Goal: Register for event/course

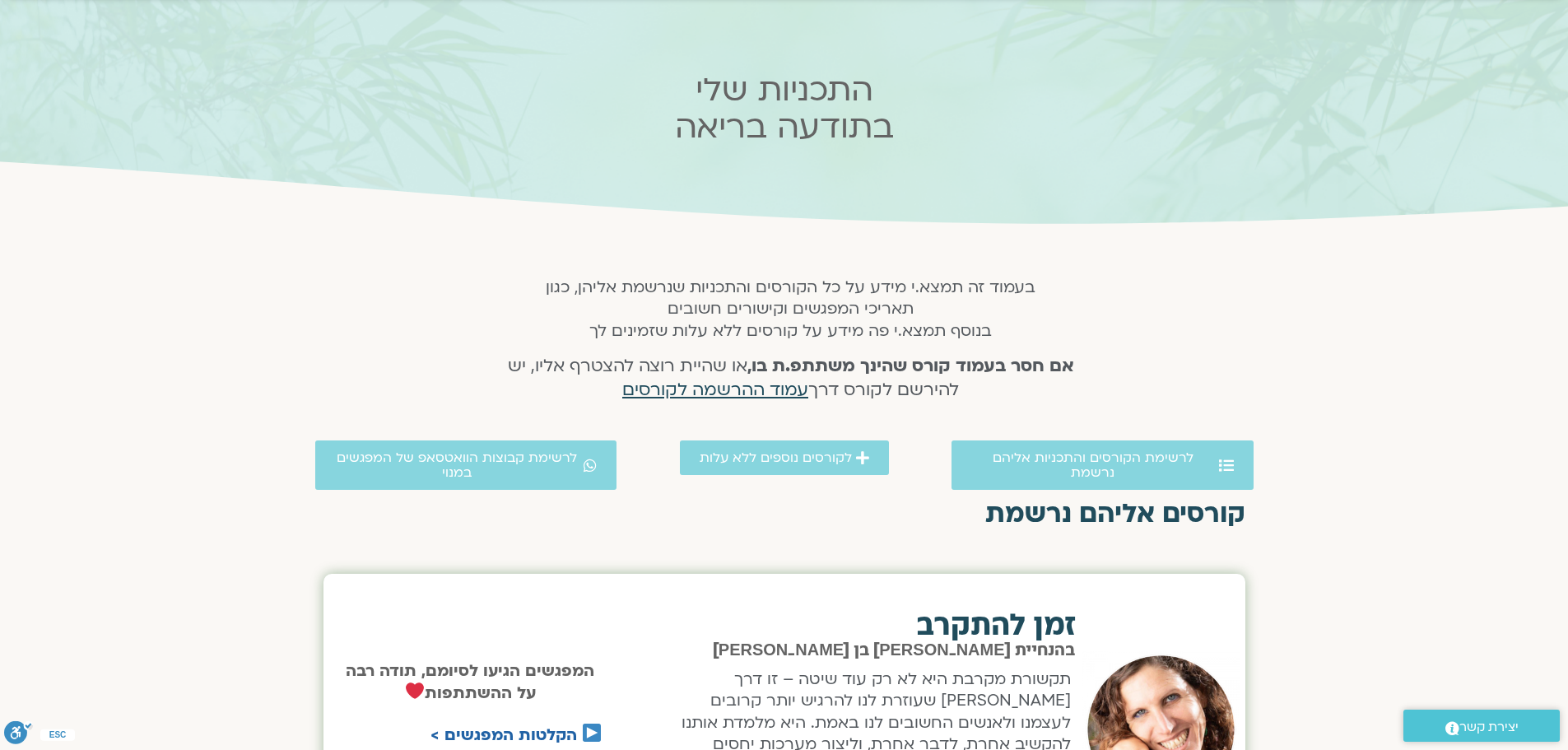
click at [711, 392] on span "עמוד ההרשמה לקורסים" at bounding box center [715, 390] width 186 height 24
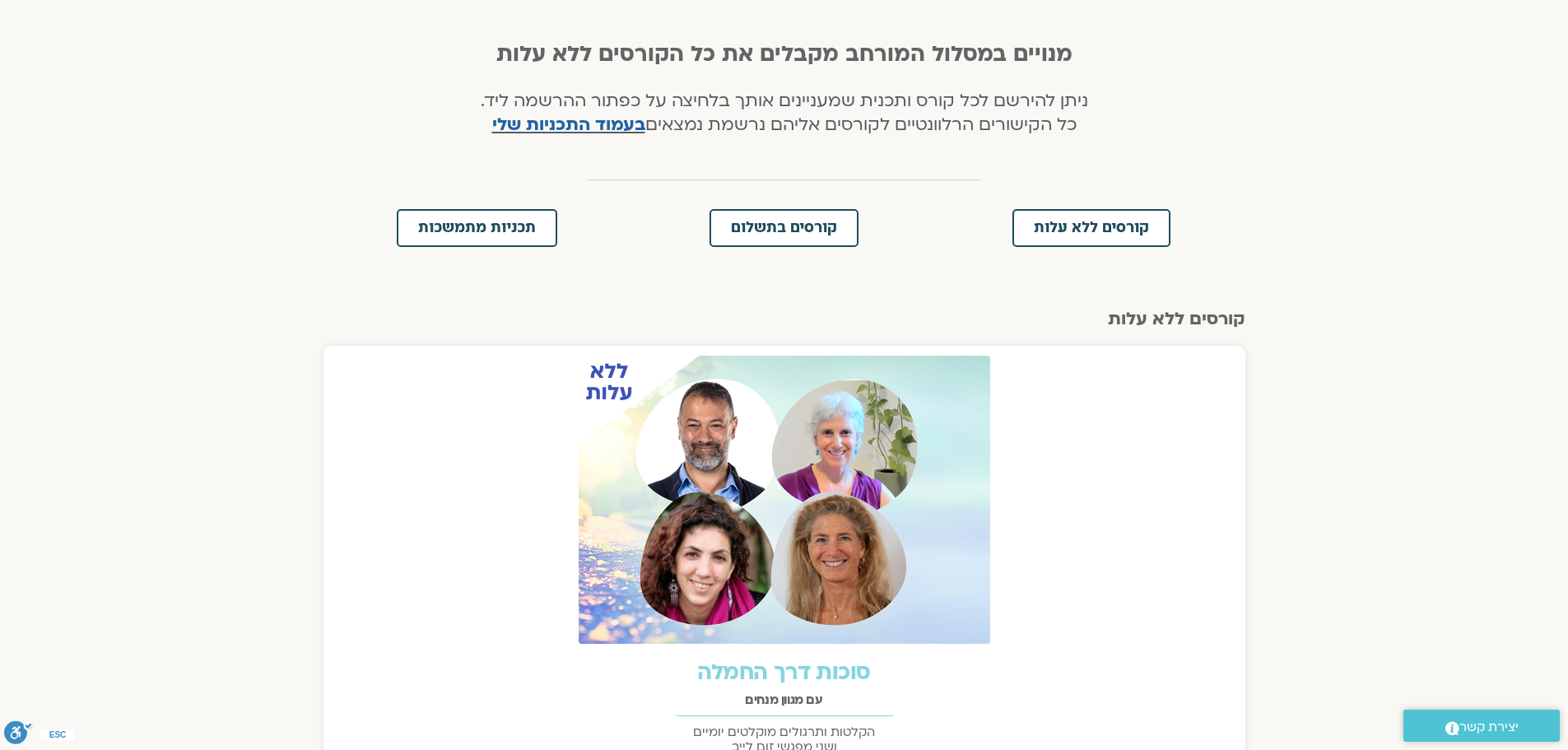
scroll to position [330, 0]
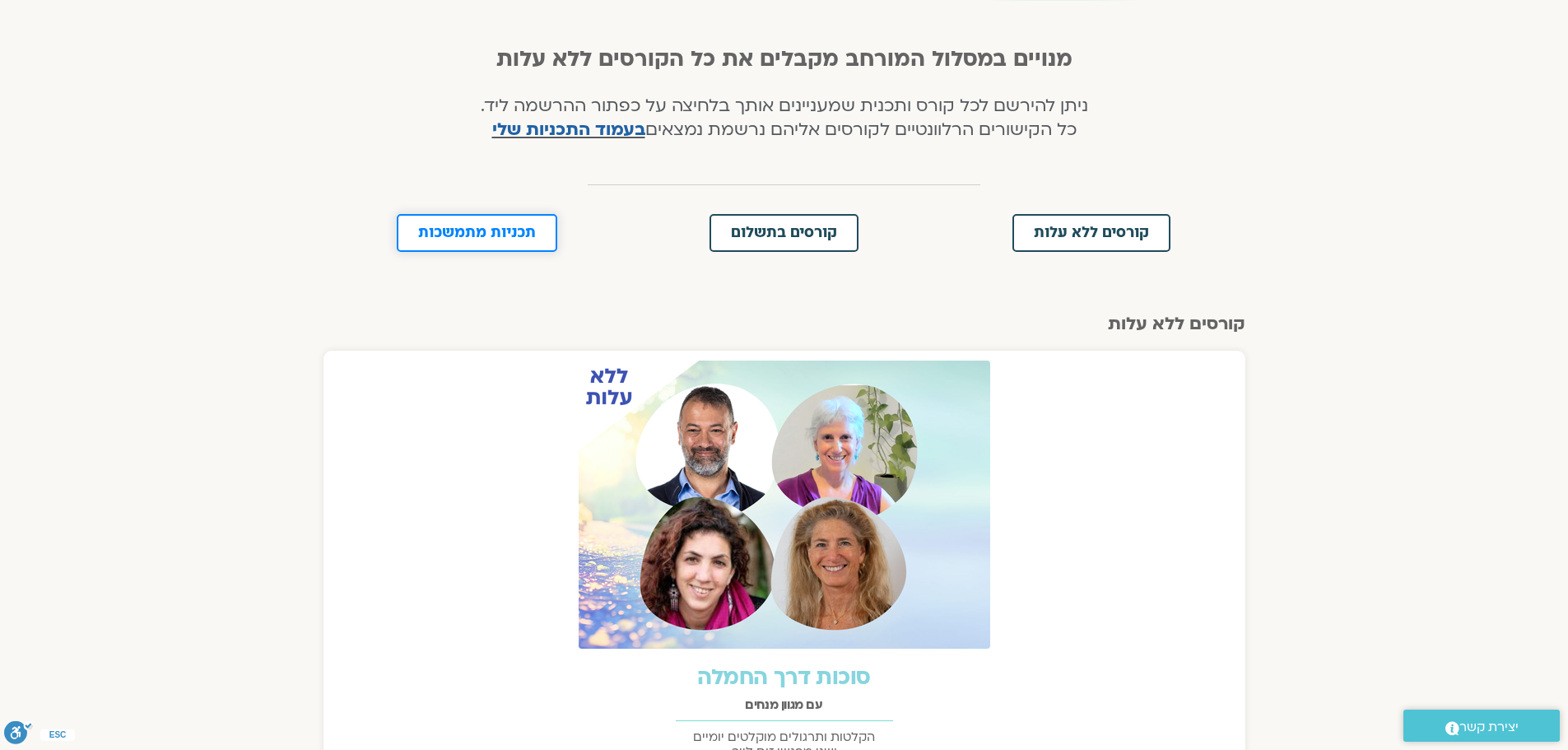
click at [501, 233] on span "תכניות מתמשכות" at bounding box center [476, 233] width 118 height 15
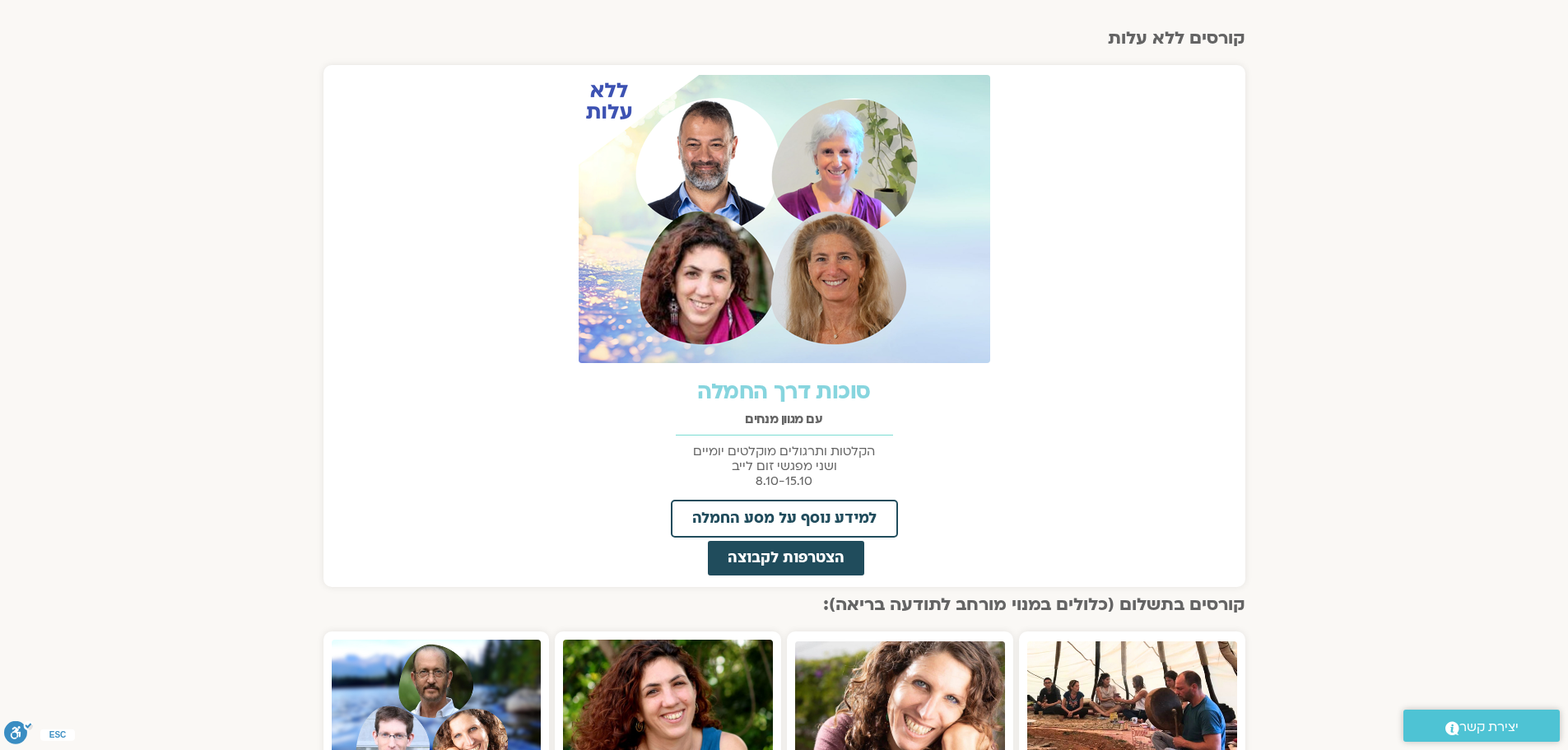
scroll to position [463, 0]
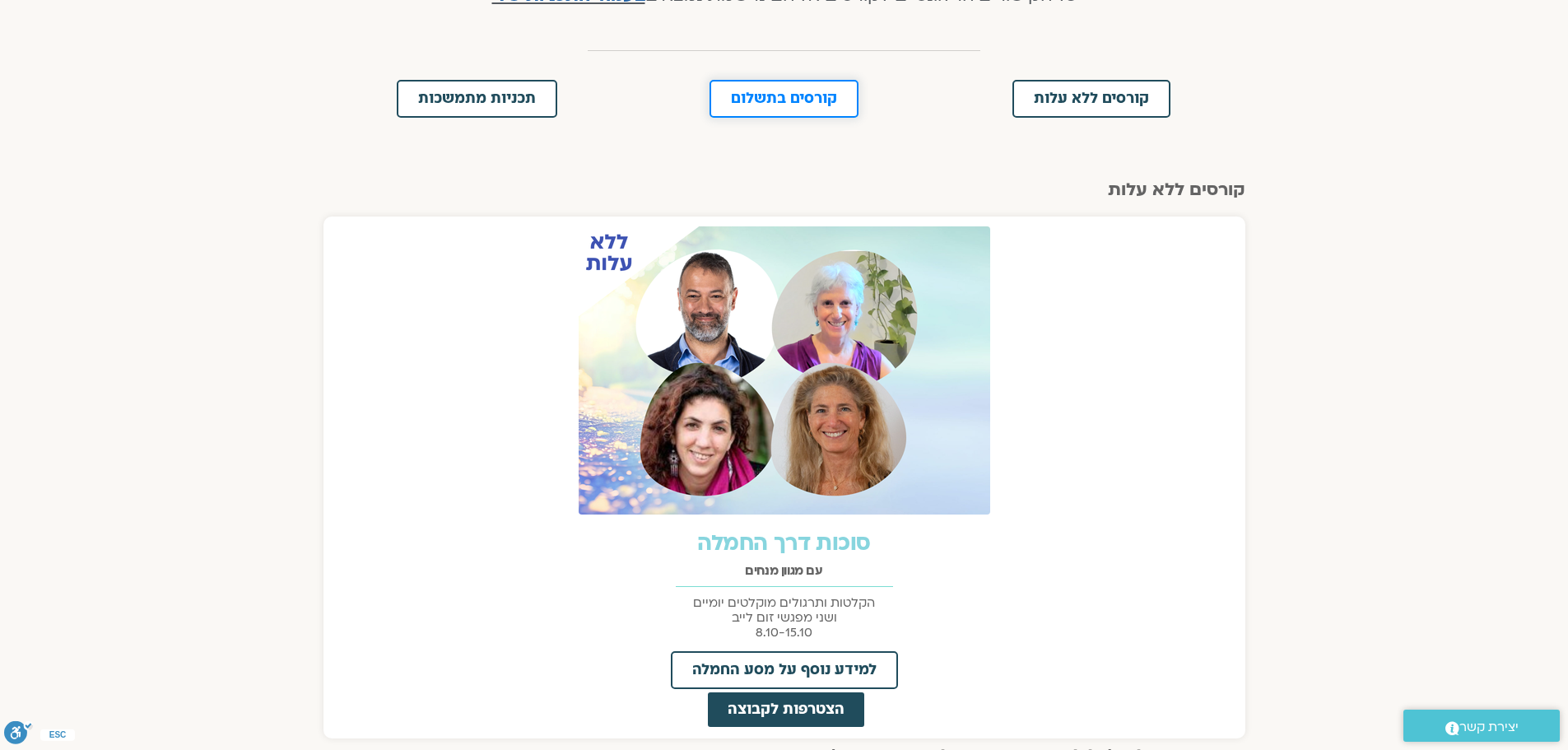
click at [773, 106] on span "קורסים בתשלום" at bounding box center [784, 99] width 106 height 15
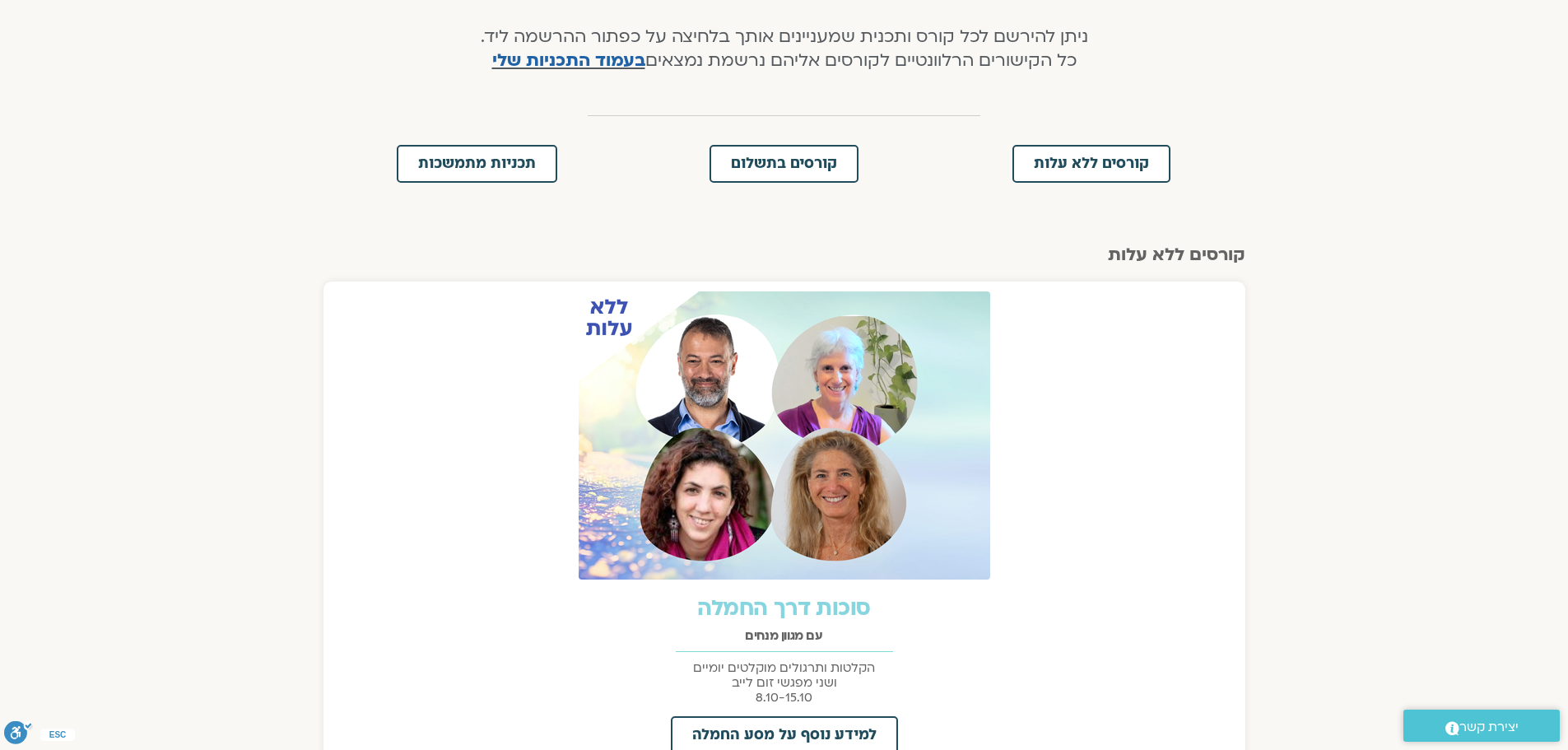
scroll to position [378, 0]
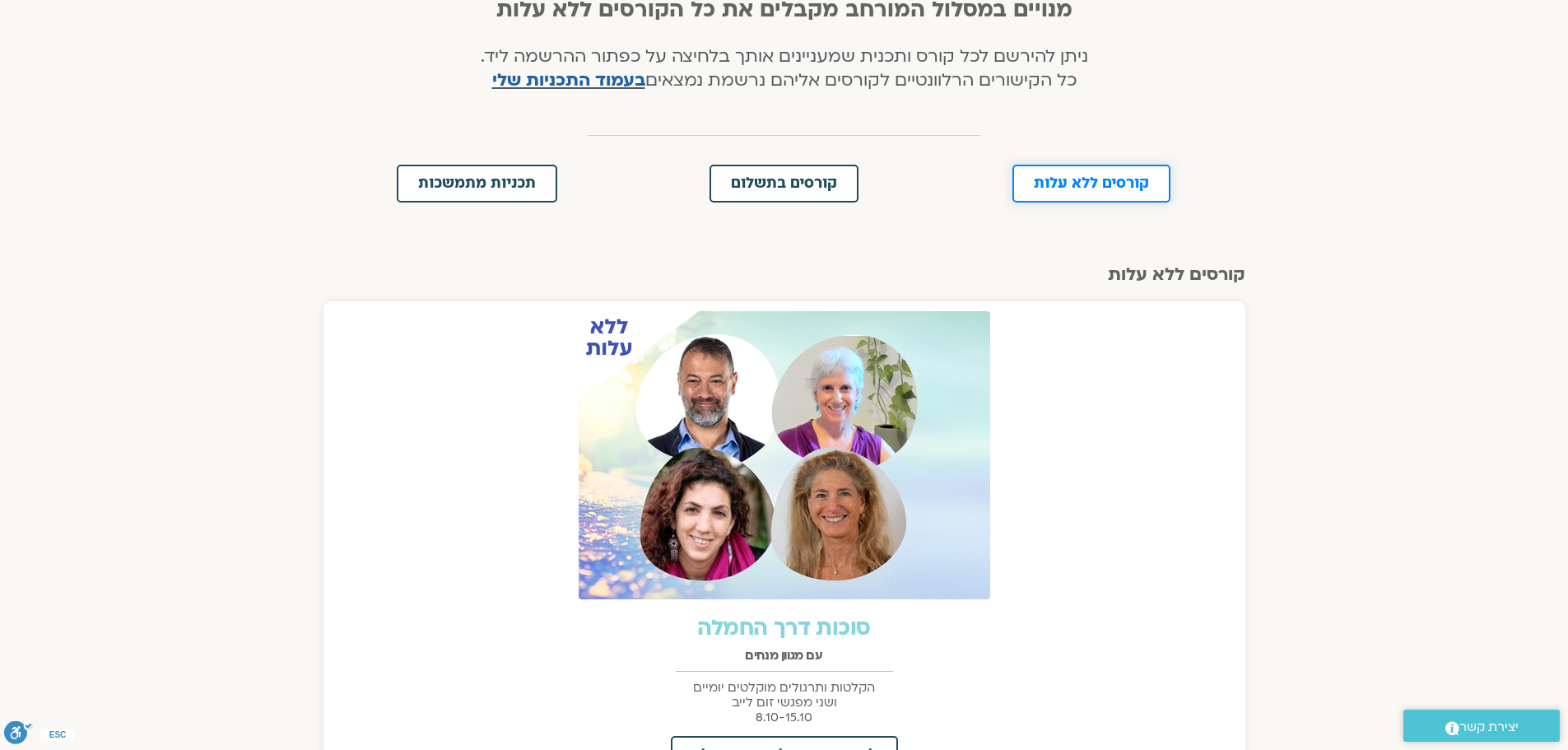
click at [1078, 178] on span "קורסים ללא עלות" at bounding box center [1091, 183] width 115 height 15
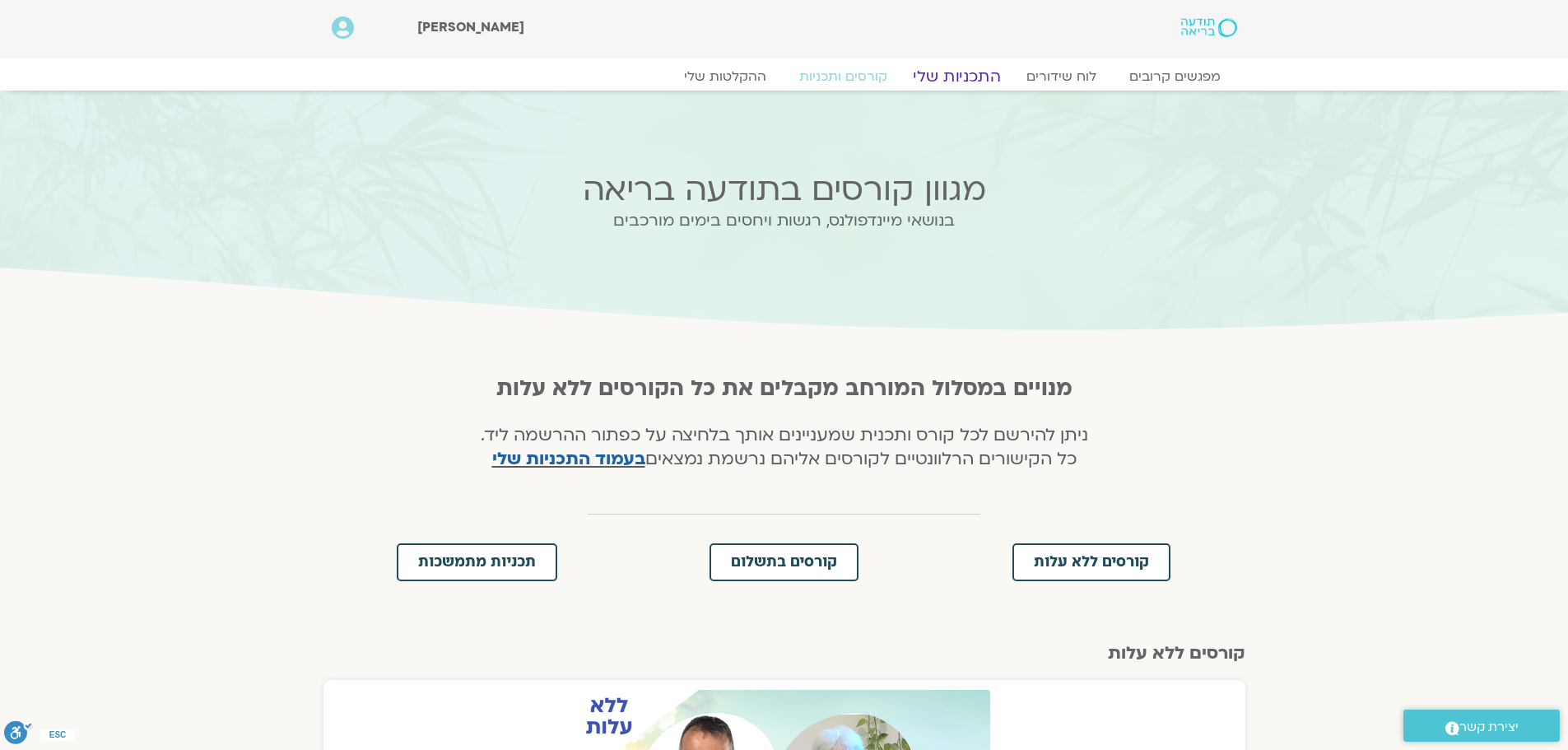
click at [956, 74] on link "התכניות שלי" at bounding box center [956, 76] width 128 height 20
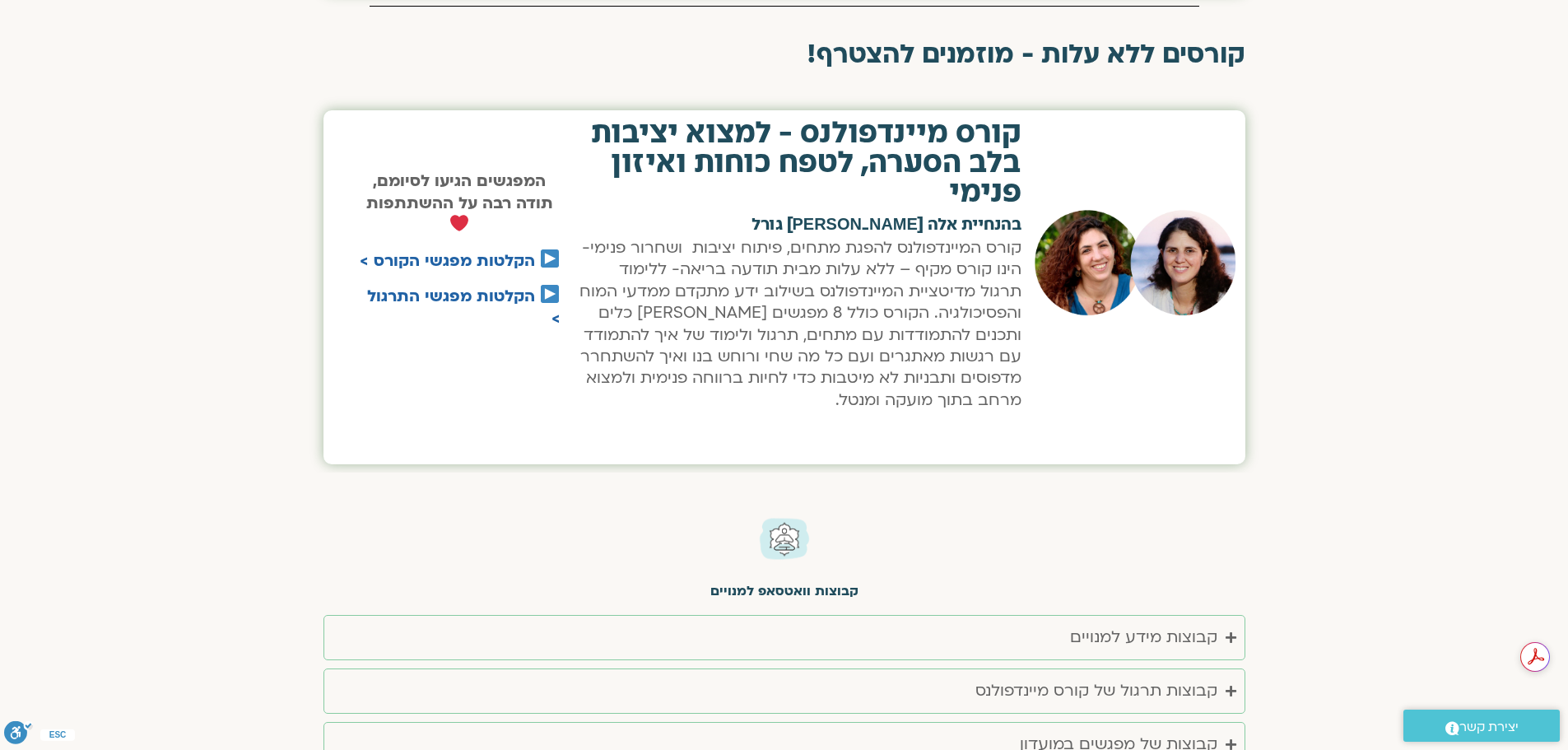
scroll to position [3788, 0]
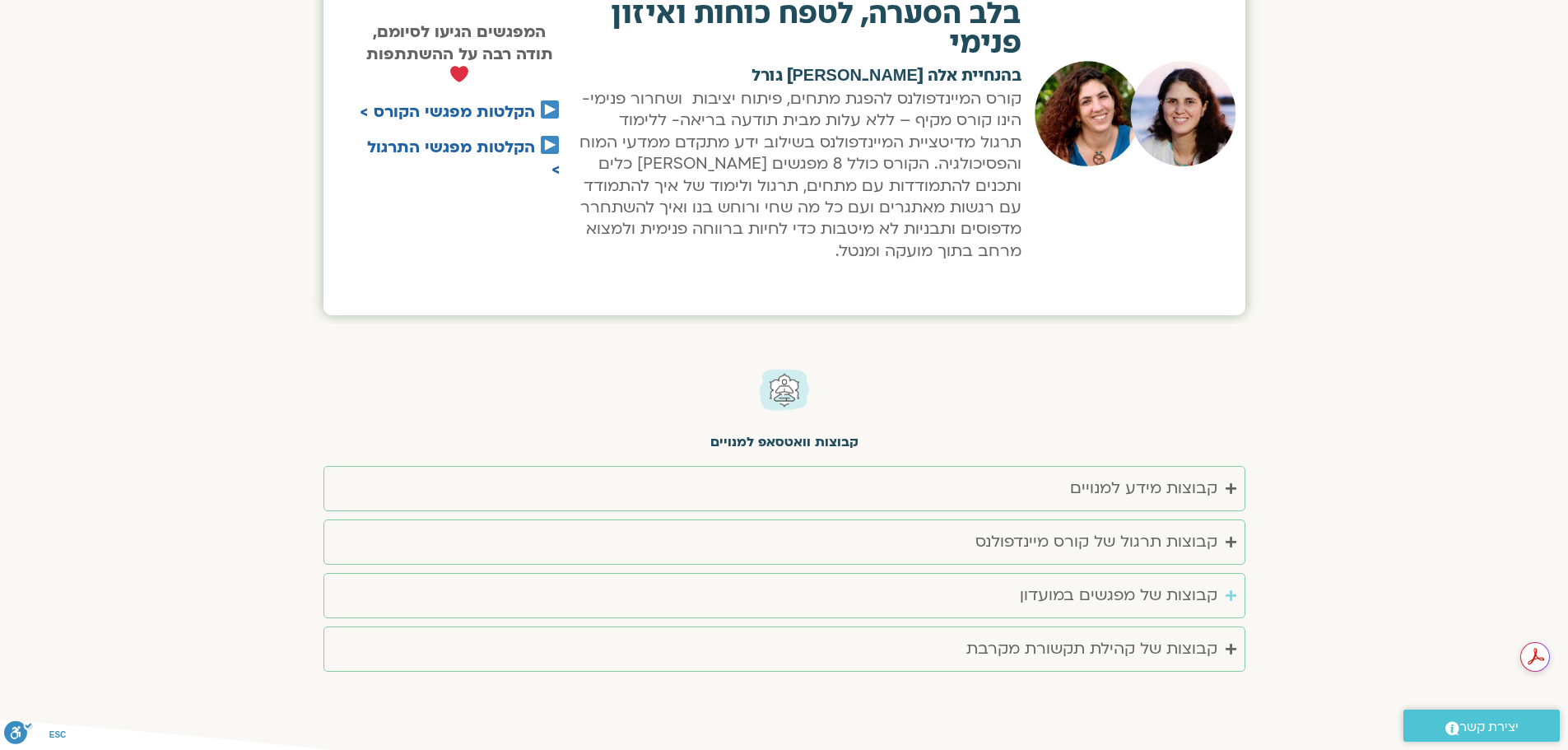
click at [1228, 590] on icon "Accordion. Open links with Enter or Space, close with Escape, and navigate with…" at bounding box center [1231, 596] width 10 height 12
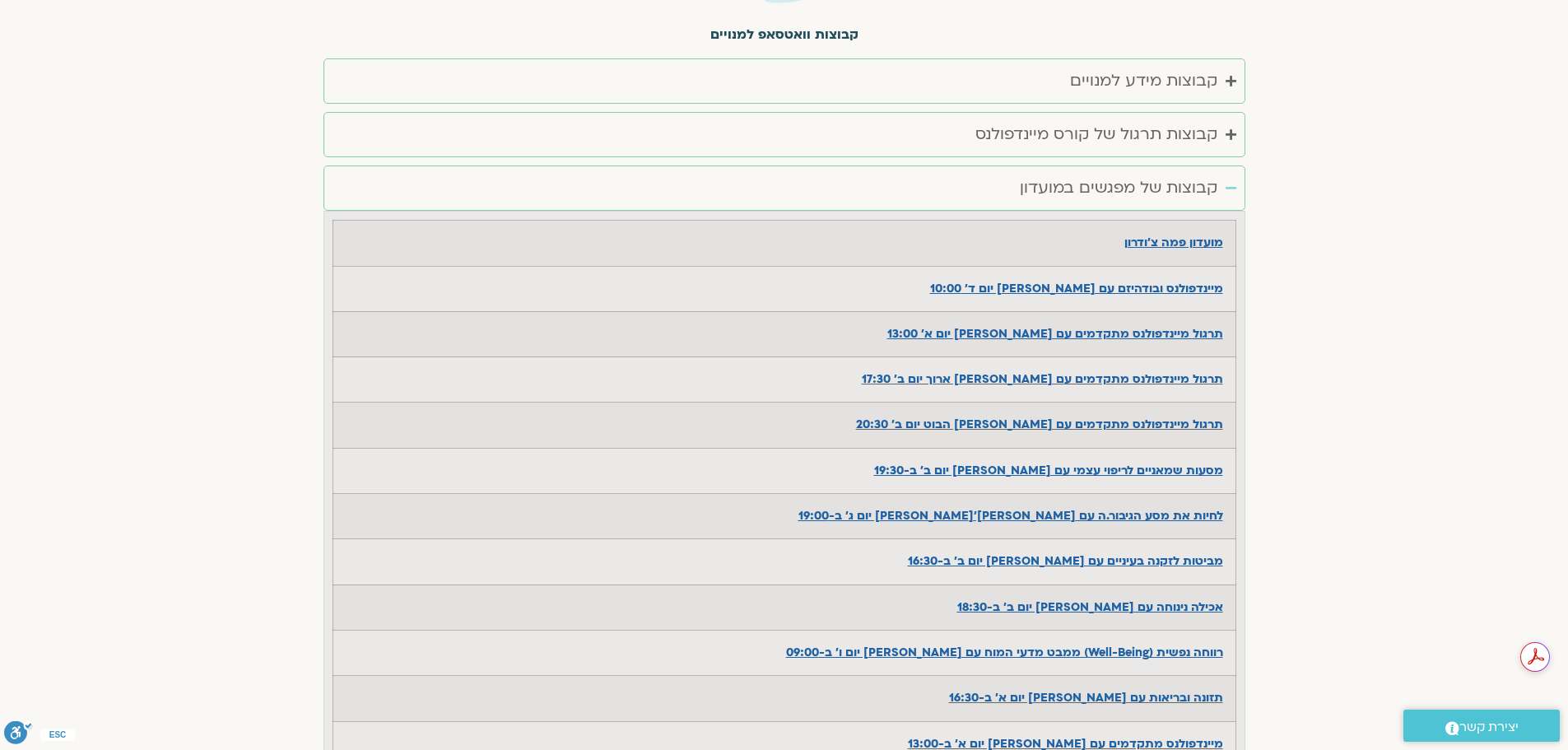
scroll to position [4199, 0]
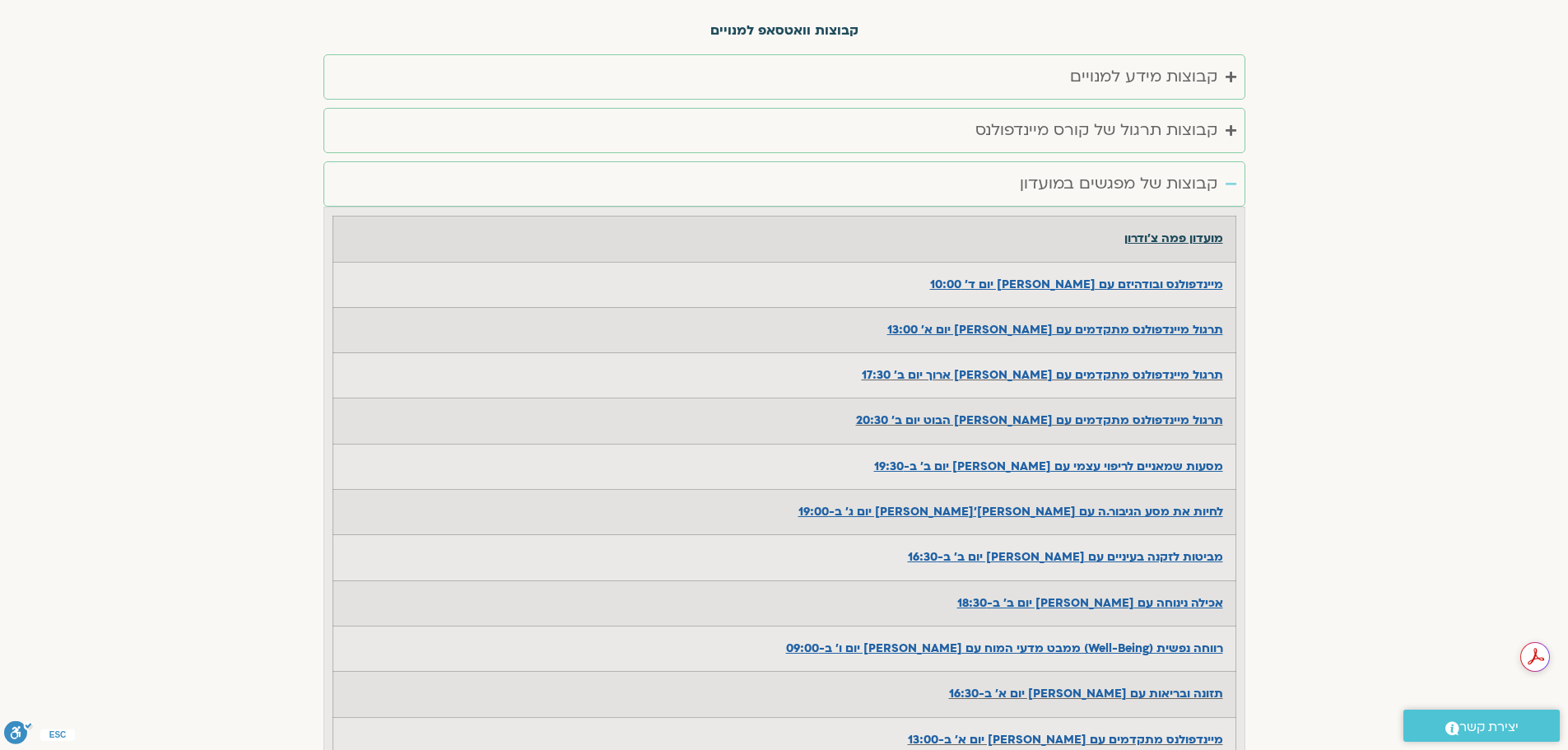
click at [1198, 231] on u "מועדון פמה צ'ודרון" at bounding box center [1173, 239] width 99 height 15
